Goal: Task Accomplishment & Management: Complete application form

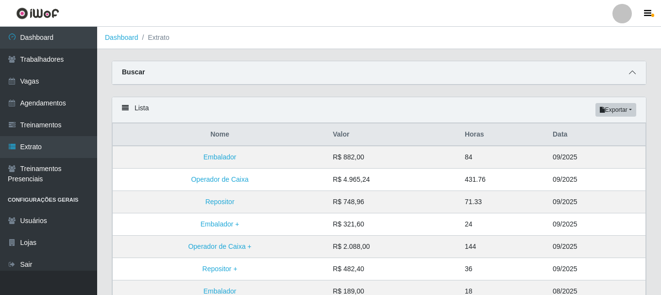
click at [632, 72] on icon at bounding box center [632, 72] width 7 height 7
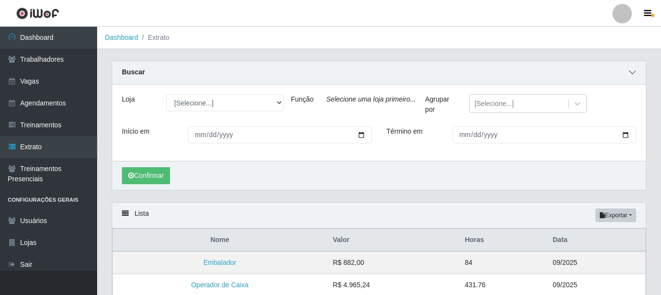
click at [632, 72] on icon at bounding box center [632, 72] width 7 height 7
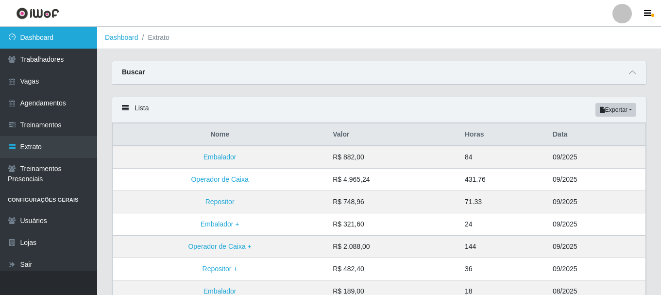
click at [71, 43] on link "Dashboard" at bounding box center [48, 38] width 97 height 22
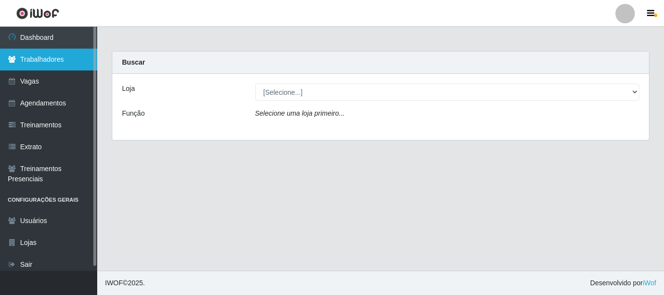
click at [42, 55] on link "Trabalhadores" at bounding box center [48, 60] width 97 height 22
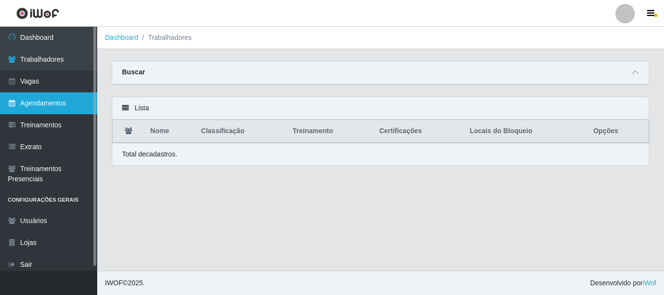
click at [61, 102] on link "Agendamentos" at bounding box center [48, 103] width 97 height 22
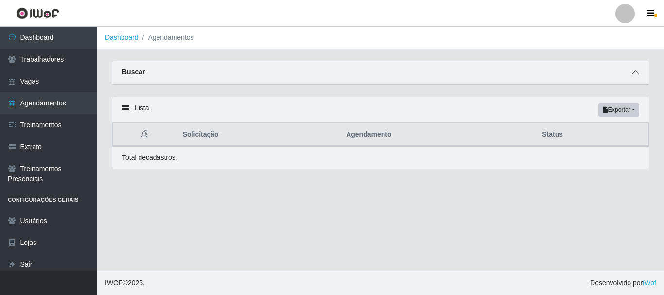
click at [637, 74] on icon at bounding box center [635, 72] width 7 height 7
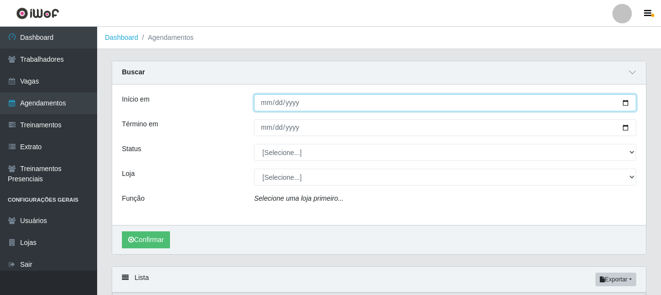
click at [306, 105] on input "Início em" at bounding box center [445, 102] width 382 height 17
click at [625, 104] on input "Início em" at bounding box center [445, 102] width 382 height 17
type input "[DATE]"
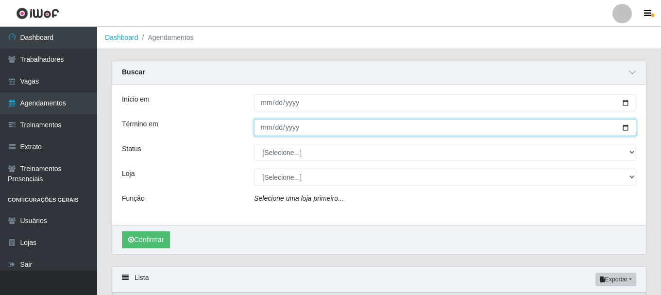
drag, startPoint x: 626, startPoint y: 129, endPoint x: 618, endPoint y: 133, distance: 8.7
click at [626, 129] on input "Término em" at bounding box center [445, 127] width 382 height 17
type input "[DATE]"
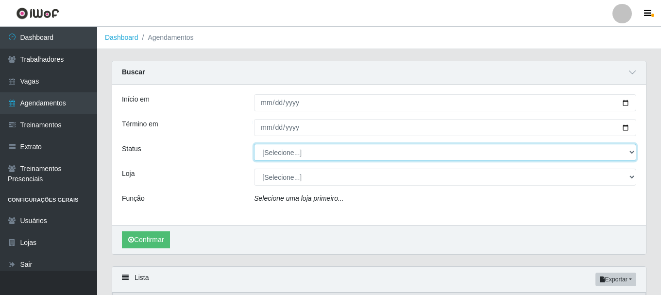
click at [628, 152] on select "[Selecione...] AGENDADO AGUARDANDO LIBERAR EM ANDAMENTO EM REVISÃO FINALIZADO C…" at bounding box center [445, 152] width 382 height 17
select select "AGENDADO"
click at [254, 144] on select "[Selecione...] AGENDADO AGUARDANDO LIBERAR EM ANDAMENTO EM REVISÃO FINALIZADO C…" at bounding box center [445, 152] width 382 height 17
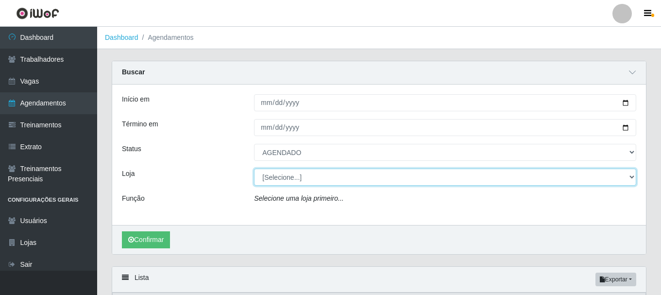
click at [631, 179] on select "[Selecione...] SuperFácil Atacado - João Pessoa" at bounding box center [445, 177] width 382 height 17
select select "399"
click at [254, 169] on select "[Selecione...] SuperFácil Atacado - João Pessoa" at bounding box center [445, 177] width 382 height 17
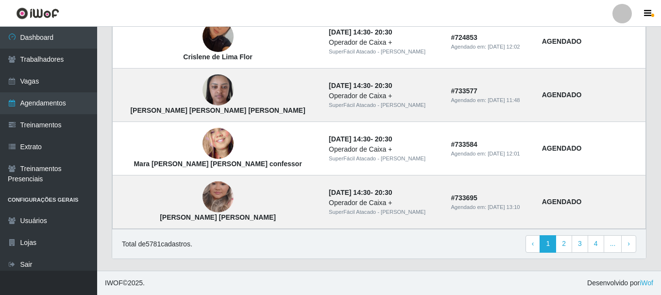
scroll to position [892, 0]
click at [562, 243] on link "2" at bounding box center [564, 243] width 17 height 17
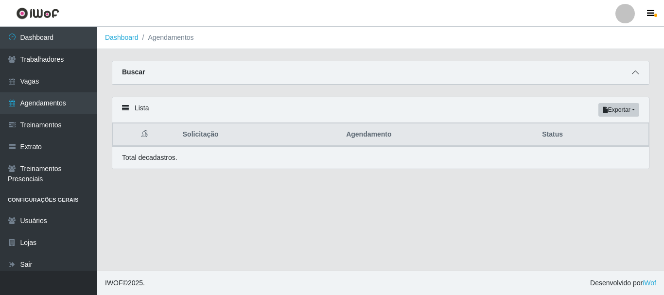
click at [637, 74] on icon at bounding box center [635, 72] width 7 height 7
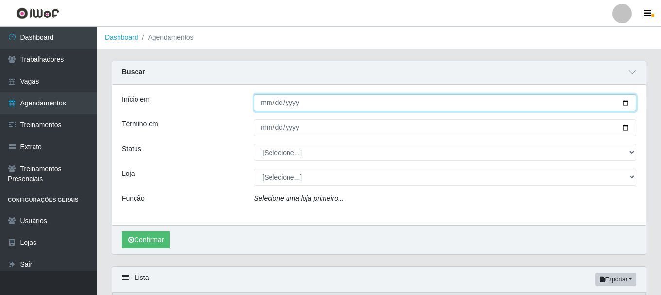
click at [625, 105] on input "Início em" at bounding box center [445, 102] width 382 height 17
type input "[DATE]"
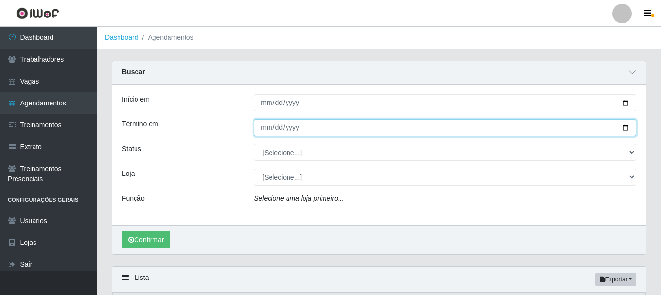
click at [623, 129] on input "Término em" at bounding box center [445, 127] width 382 height 17
type input "[DATE]"
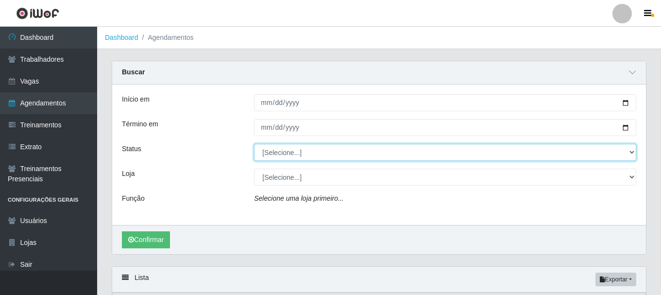
click at [625, 153] on select "[Selecione...] AGENDADO AGUARDANDO LIBERAR EM ANDAMENTO EM REVISÃO FINALIZADO C…" at bounding box center [445, 152] width 382 height 17
select select "AGENDADO"
click at [254, 144] on select "[Selecione...] AGENDADO AGUARDANDO LIBERAR EM ANDAMENTO EM REVISÃO FINALIZADO C…" at bounding box center [445, 152] width 382 height 17
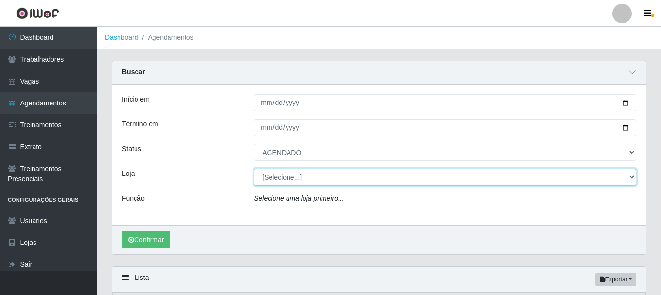
click at [632, 178] on select "[Selecione...] SuperFácil Atacado - João Pessoa" at bounding box center [445, 177] width 382 height 17
select select "399"
click at [254, 169] on select "[Selecione...] SuperFácil Atacado - João Pessoa" at bounding box center [445, 177] width 382 height 17
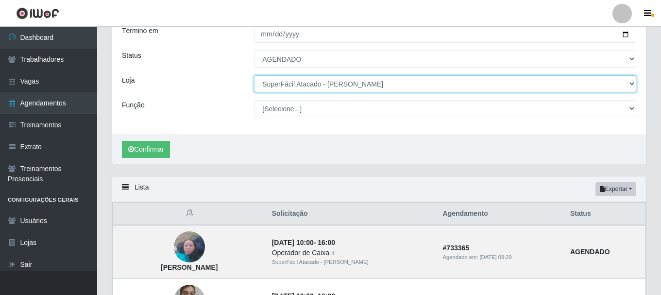
scroll to position [97, 0]
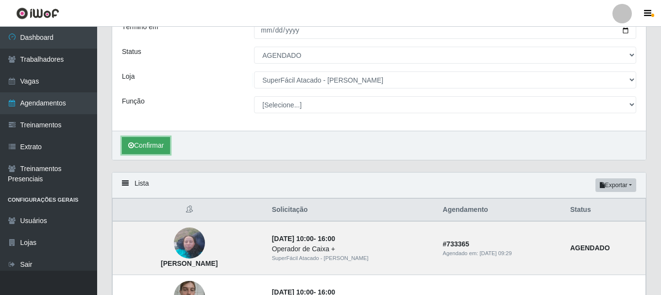
click at [148, 146] on button "Confirmar" at bounding box center [146, 145] width 48 height 17
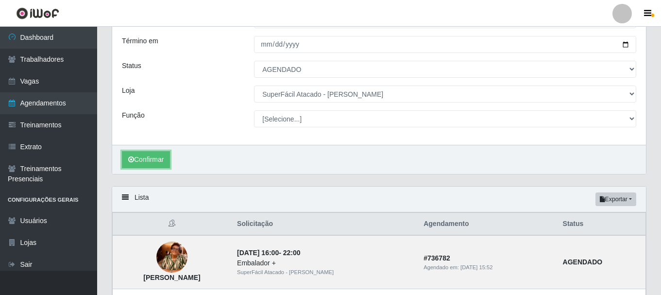
scroll to position [97, 0]
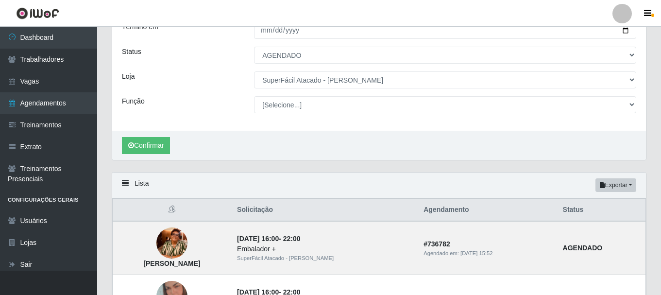
click at [631, 122] on div "Início em 2025-09-14 Término em 2025-09-14 Status [Selecione...] AGENDADO AGUAR…" at bounding box center [379, 58] width 534 height 143
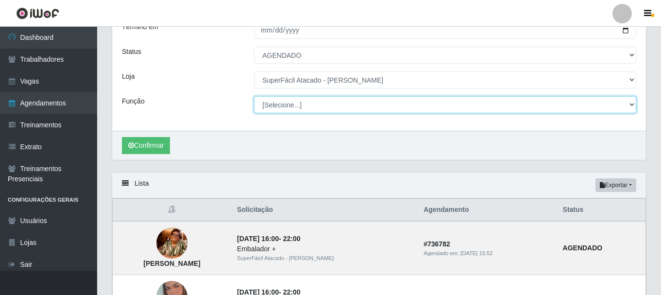
click at [630, 104] on select "[Selecione...] Embalador Embalador + Embalador ++ Operador de Caixa Operador de…" at bounding box center [445, 104] width 382 height 17
select select "72"
click at [254, 97] on select "[Selecione...] Embalador Embalador + Embalador ++ Operador de Caixa Operador de…" at bounding box center [445, 104] width 382 height 17
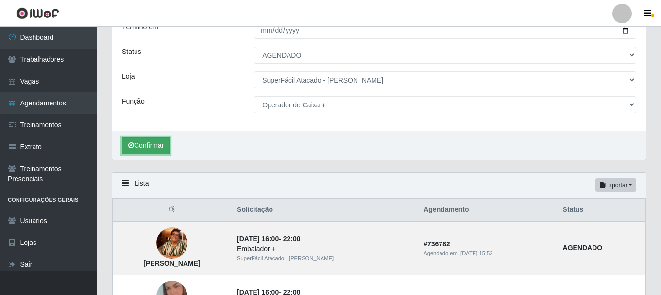
click at [153, 146] on button "Confirmar" at bounding box center [146, 145] width 48 height 17
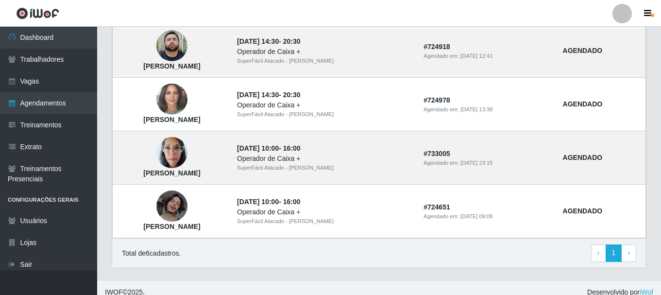
scroll to position [411, 0]
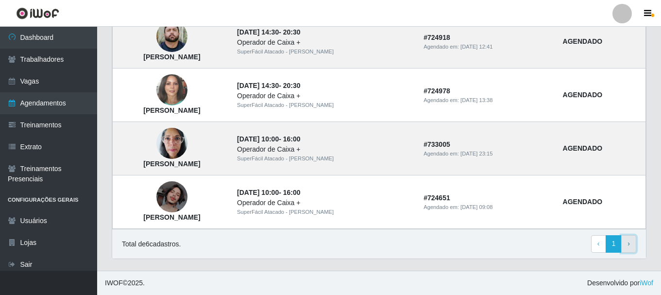
click at [631, 243] on link "› Next" at bounding box center [628, 243] width 15 height 17
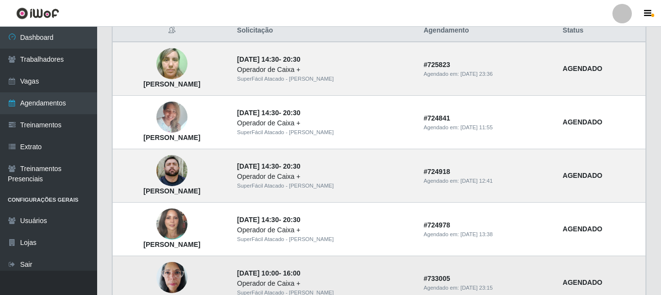
scroll to position [239, 0]
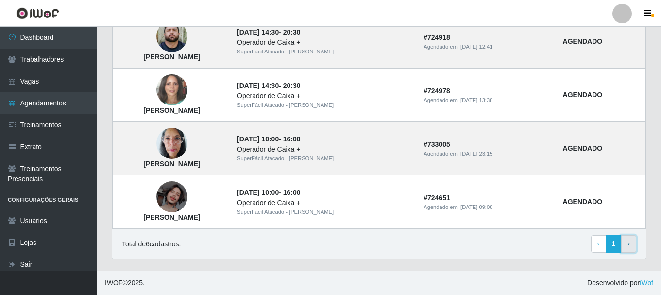
click at [629, 246] on span "›" at bounding box center [629, 244] width 2 height 8
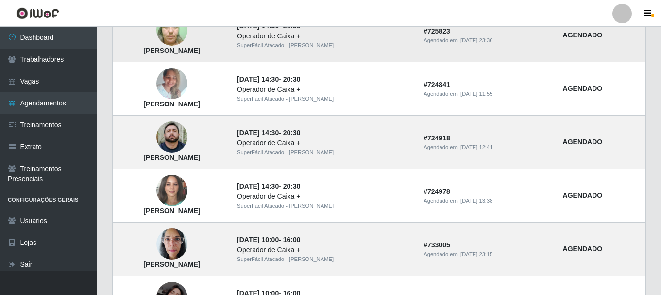
scroll to position [239, 0]
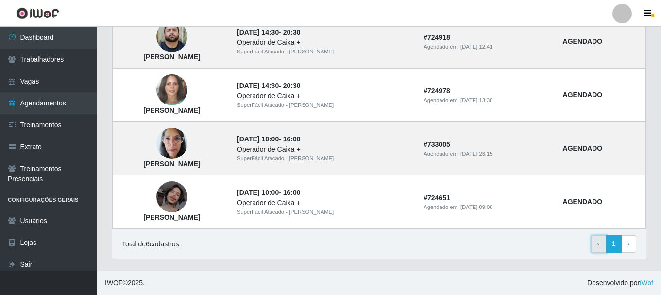
click at [597, 241] on link "‹ Previous" at bounding box center [598, 243] width 15 height 17
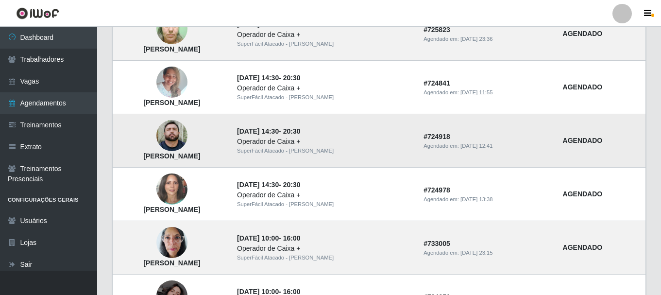
scroll to position [239, 0]
